Goal: Register for event/course

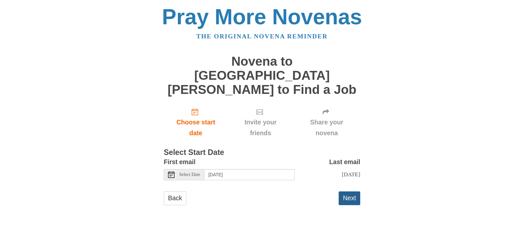
click at [357, 191] on button "Next" at bounding box center [350, 197] width 22 height 13
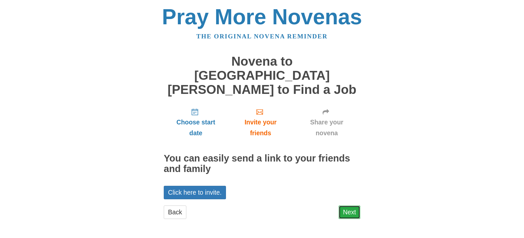
click at [351, 205] on link "Next" at bounding box center [350, 211] width 22 height 13
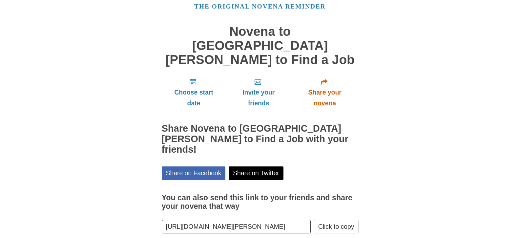
scroll to position [40, 0]
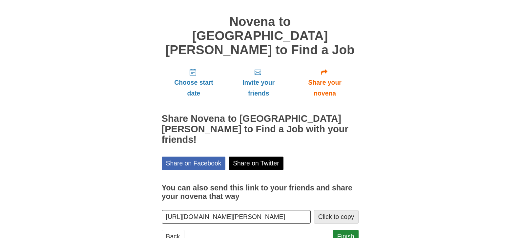
click at [345, 210] on button "Click to copy" at bounding box center [336, 216] width 45 height 13
click at [350, 229] on link "Finish" at bounding box center [346, 235] width 26 height 13
